Goal: Task Accomplishment & Management: Manage account settings

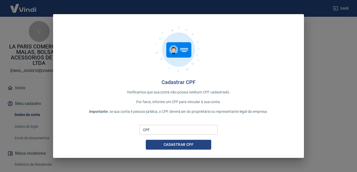
click at [151, 132] on input "CPF" at bounding box center [178, 130] width 78 height 10
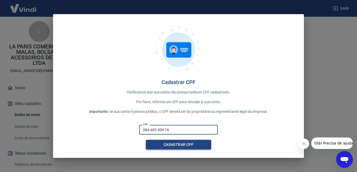
type input "084.603.309-74"
click at [185, 143] on button "Cadastrar CPF" at bounding box center [178, 145] width 65 height 10
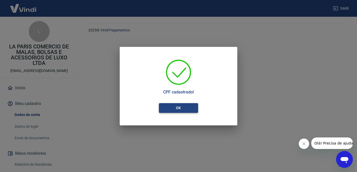
click at [176, 105] on button "OK" at bounding box center [178, 108] width 39 height 10
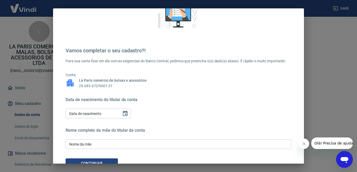
scroll to position [65, 0]
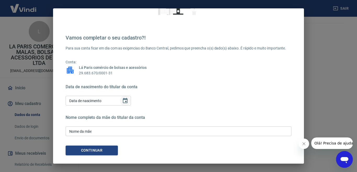
click at [123, 101] on icon "Choose date" at bounding box center [125, 100] width 5 height 5
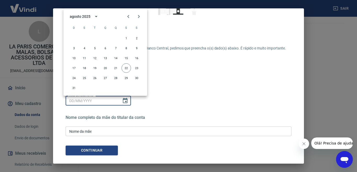
drag, startPoint x: 73, startPoint y: 104, endPoint x: 139, endPoint y: 100, distance: 65.7
click at [73, 104] on input "Data de nascimento" at bounding box center [92, 101] width 52 height 10
click at [154, 108] on div "Data de nascimento do titular da conta Data de nascimento Data de nascimento No…" at bounding box center [179, 110] width 226 height 53
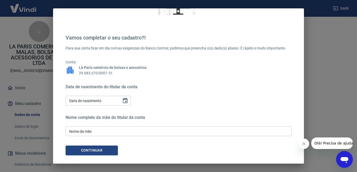
click at [67, 101] on div "Data de nascimento Data de nascimento" at bounding box center [98, 101] width 65 height 10
type input "04/08/1998"
click at [80, 129] on div "Nome da mãe Nome da mãe" at bounding box center [179, 131] width 226 height 10
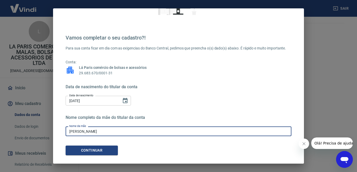
type input "sanah aziza abdulla"
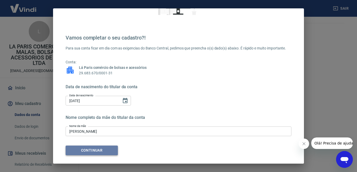
click at [84, 148] on button "Continuar" at bounding box center [92, 150] width 52 height 10
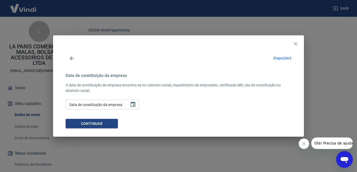
click at [83, 103] on div "Data de constituição da empresa Data de constituição da empresa" at bounding box center [102, 105] width 73 height 10
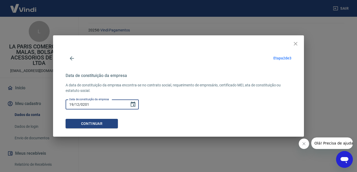
type input "19/12/2017"
click at [104, 126] on button "Continuar" at bounding box center [92, 124] width 52 height 10
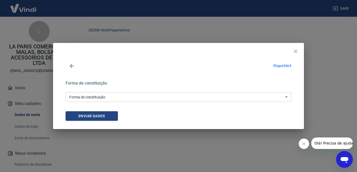
click at [288, 97] on select "Empresário Individual Micro empreendedor Empresa Individual de Responsabilidade…" at bounding box center [179, 97] width 226 height 10
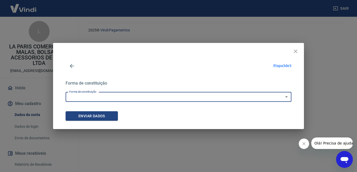
select select "7"
click at [66, 92] on select "Empresário Individual Micro empreendedor Empresa Individual de Responsabilidade…" at bounding box center [179, 97] width 226 height 10
click at [82, 118] on button "Enviar dados" at bounding box center [92, 116] width 52 height 10
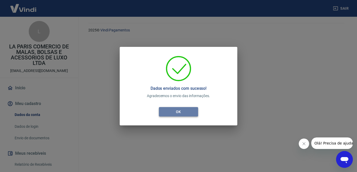
click at [181, 109] on button "OK" at bounding box center [178, 112] width 39 height 10
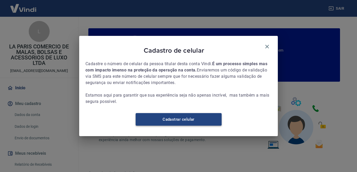
click at [174, 123] on link "Cadastrar celular" at bounding box center [179, 119] width 86 height 13
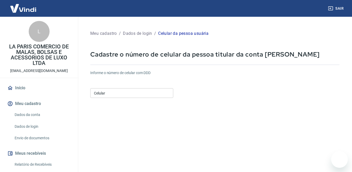
click at [103, 96] on input "Celular" at bounding box center [131, 93] width 83 height 10
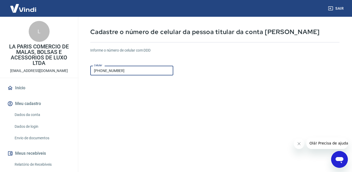
scroll to position [52, 0]
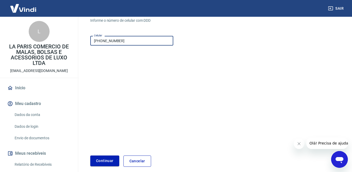
type input "(41) 99223-7245"
click at [105, 162] on button "Continuar" at bounding box center [104, 160] width 29 height 11
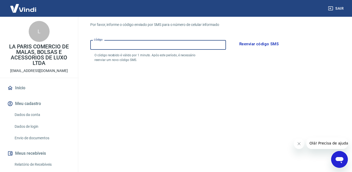
click at [99, 48] on input "Código" at bounding box center [158, 45] width 136 height 10
type input "41992011442"
click at [253, 45] on button "Reenviar código SMS" at bounding box center [259, 43] width 45 height 11
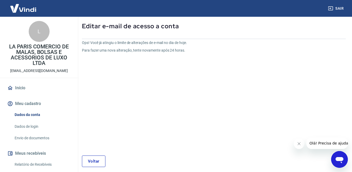
click at [25, 88] on link "Início" at bounding box center [39, 87] width 66 height 11
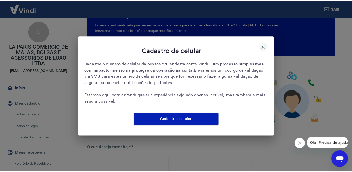
scroll to position [73, 0]
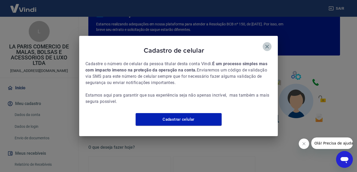
click at [267, 46] on icon "button" at bounding box center [267, 46] width 6 height 6
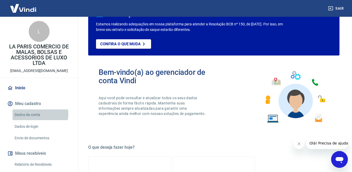
click at [36, 114] on link "Dados da conta" at bounding box center [42, 114] width 59 height 11
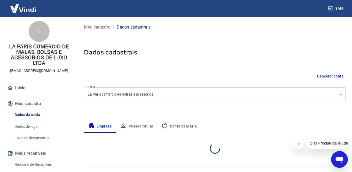
select select "PR"
select select "business"
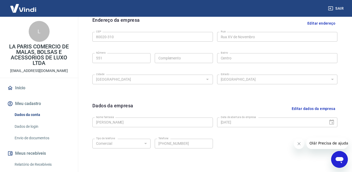
scroll to position [183, 0]
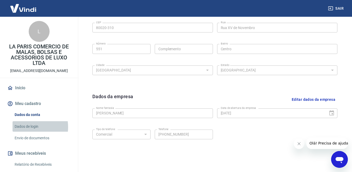
click at [23, 127] on link "Dados de login" at bounding box center [42, 126] width 59 height 11
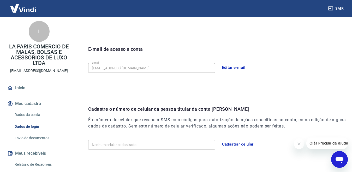
scroll to position [145, 0]
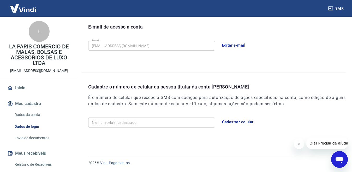
click at [102, 124] on input "Nenhum celular cadastrado" at bounding box center [151, 122] width 127 height 10
click at [169, 123] on input "Nenhum celular cadastrado" at bounding box center [151, 122] width 127 height 10
click at [243, 120] on button "Cadastrar celular" at bounding box center [237, 121] width 37 height 11
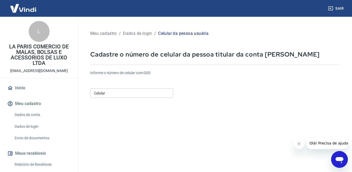
click at [102, 92] on input "Celular" at bounding box center [131, 93] width 83 height 10
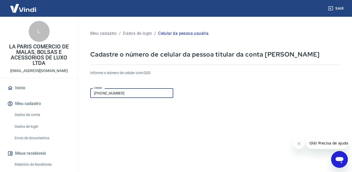
scroll to position [76, 0]
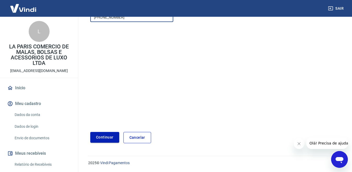
type input "(41) 99223-7245"
click at [96, 135] on button "Continuar" at bounding box center [104, 137] width 29 height 11
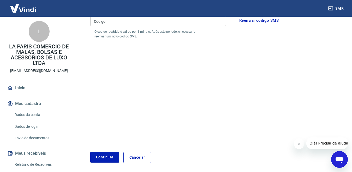
click at [40, 138] on link "Envio de documentos" at bounding box center [42, 137] width 59 height 11
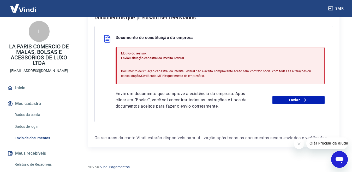
scroll to position [125, 0]
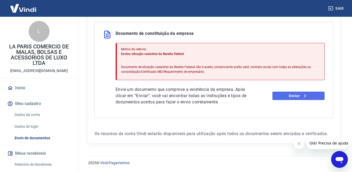
click at [297, 99] on link "Enviar" at bounding box center [299, 95] width 52 height 8
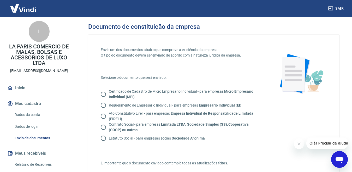
click at [101, 126] on input "Contrato Social - para empresas Limitada LTDA, Sociedade Simples (SS), Cooperat…" at bounding box center [103, 126] width 11 height 11
radio input "true"
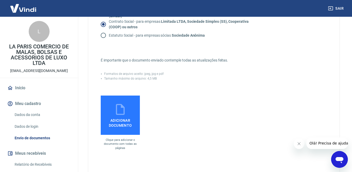
scroll to position [105, 0]
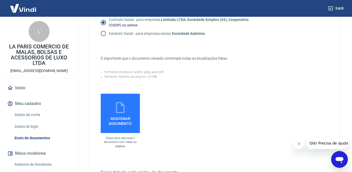
click at [114, 119] on span "Adicionar documento" at bounding box center [120, 120] width 35 height 12
click at [0, 0] on input "Adicionar documento" at bounding box center [0, 0] width 0 height 0
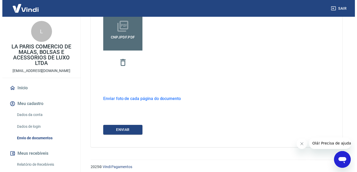
scroll to position [191, 0]
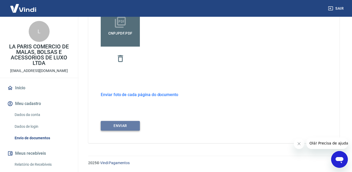
click at [117, 127] on button "ENVIAR" at bounding box center [120, 126] width 39 height 10
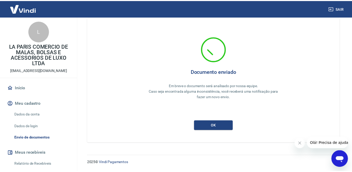
scroll to position [10, 0]
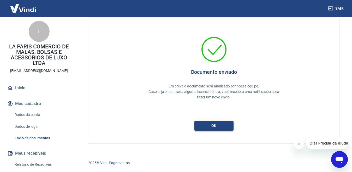
click at [221, 127] on button "ok" at bounding box center [214, 126] width 39 height 10
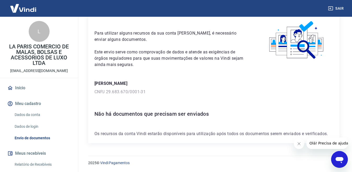
scroll to position [64, 0]
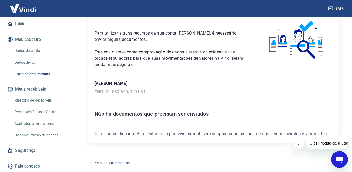
click at [25, 148] on link "Segurança" at bounding box center [39, 149] width 66 height 11
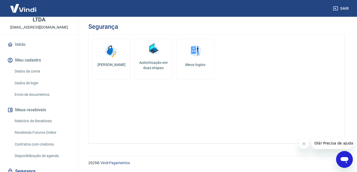
scroll to position [64, 0]
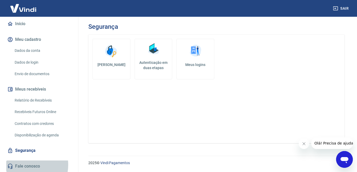
click at [26, 164] on link "Fale conosco" at bounding box center [39, 165] width 66 height 11
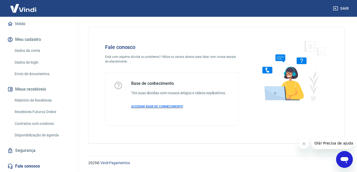
click at [155, 105] on span "ACESSAR BASE DE CONHECIMENTO" at bounding box center [157, 107] width 52 height 4
